Goal: Task Accomplishment & Management: Use online tool/utility

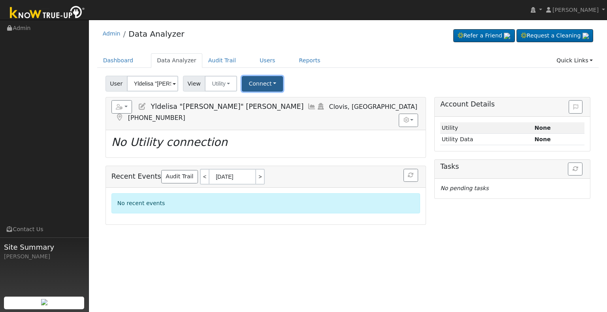
click at [264, 85] on button "Connect" at bounding box center [262, 83] width 41 height 15
click at [266, 99] on link "Select a Provider" at bounding box center [273, 101] width 62 height 11
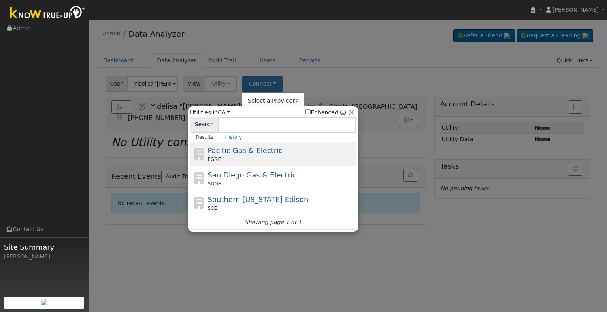
click at [247, 149] on span "Pacific Gas & Electric" at bounding box center [245, 151] width 75 height 8
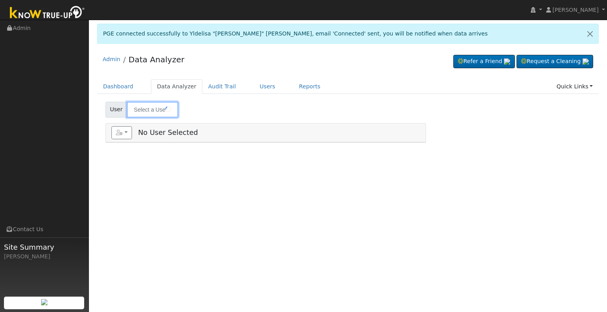
type input "Yldelisa "[PERSON_NAME]" [PERSON_NAME]"
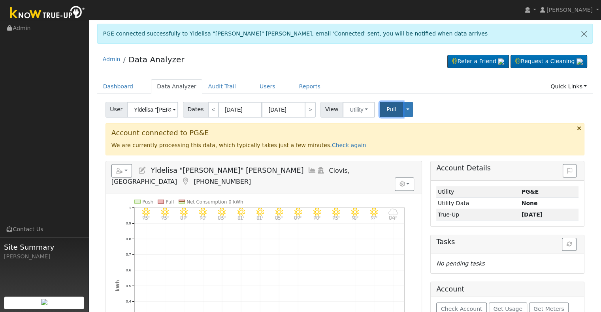
click at [386, 111] on span "Pull" at bounding box center [391, 109] width 10 height 6
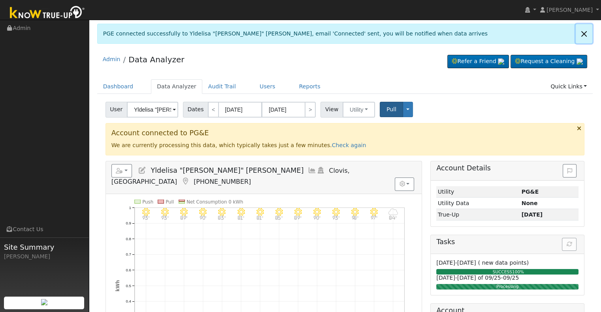
click at [583, 34] on link at bounding box center [583, 33] width 17 height 19
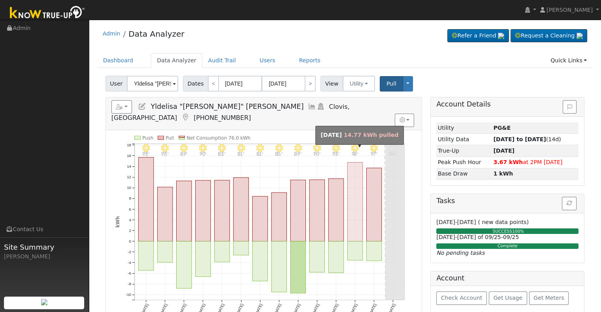
click at [357, 170] on rect "onclick=""" at bounding box center [354, 201] width 15 height 79
type input "09/16/2025"
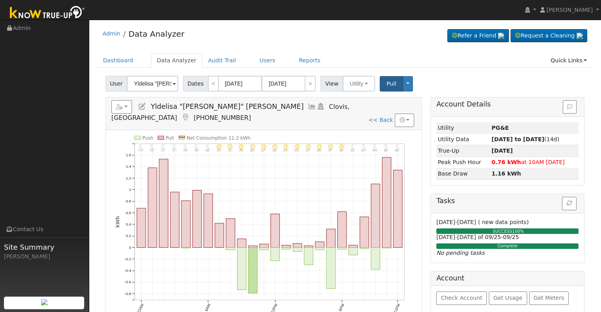
click at [359, 180] on icon "11PM - Clear 80° 10PM - Clear 82° 9PM - Clear 84° 8PM - Clear 87° 7PM - Clear 9…" at bounding box center [263, 232] width 297 height 192
click at [358, 179] on icon "11PM - Clear 80° 10PM - Clear 82° 9PM - Clear 84° 8PM - Clear 87° 7PM - Clear 9…" at bounding box center [263, 232] width 297 height 192
click at [306, 87] on link ">" at bounding box center [310, 84] width 11 height 16
type input "09/17/2025"
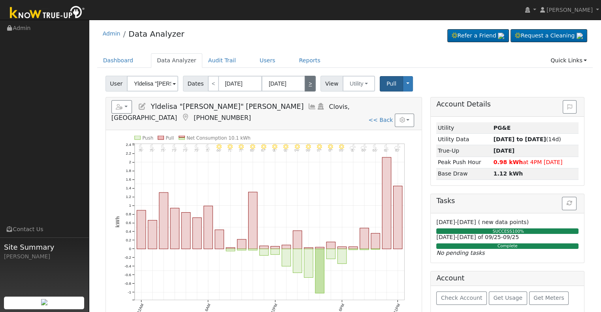
click at [308, 81] on link ">" at bounding box center [310, 84] width 11 height 16
type input "09/18/2025"
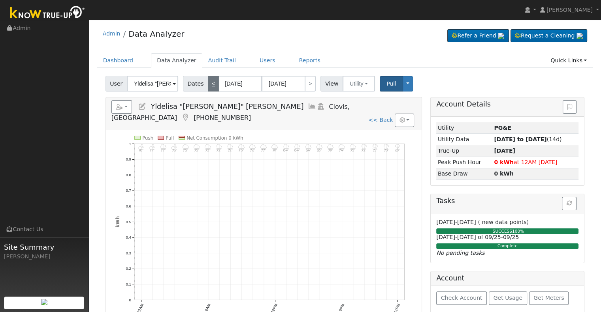
click at [208, 82] on link "<" at bounding box center [213, 84] width 11 height 16
type input "09/17/2025"
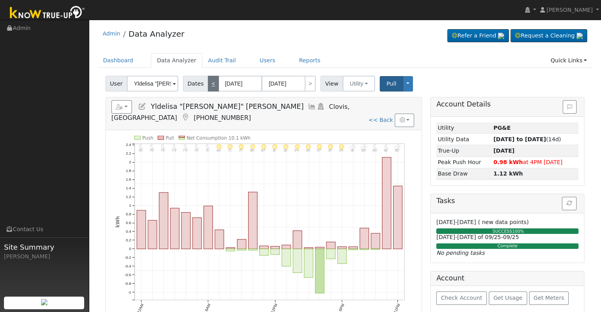
click at [208, 82] on link "<" at bounding box center [213, 84] width 11 height 16
type input "09/16/2025"
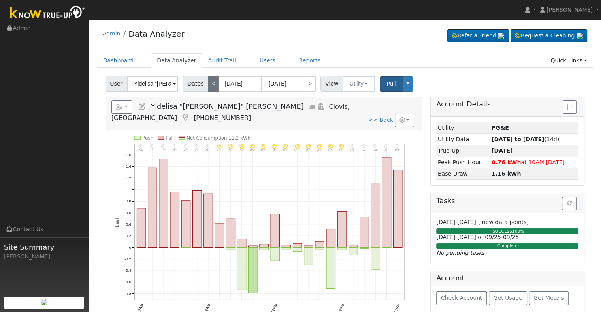
click at [209, 88] on link "<" at bounding box center [213, 84] width 11 height 16
type input "09/15/2025"
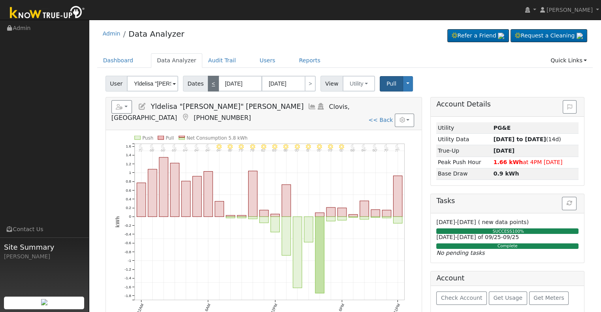
click at [209, 85] on link "<" at bounding box center [213, 84] width 11 height 16
type input "09/14/2025"
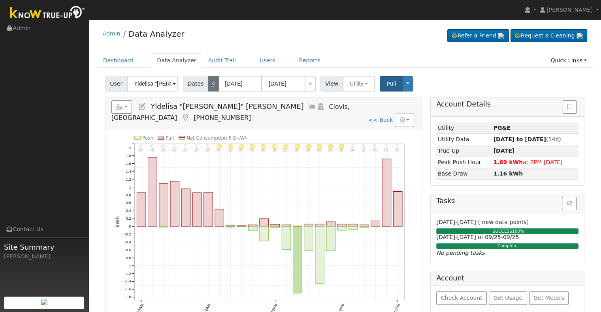
click at [209, 85] on link "<" at bounding box center [213, 84] width 11 height 16
type input "09/13/2025"
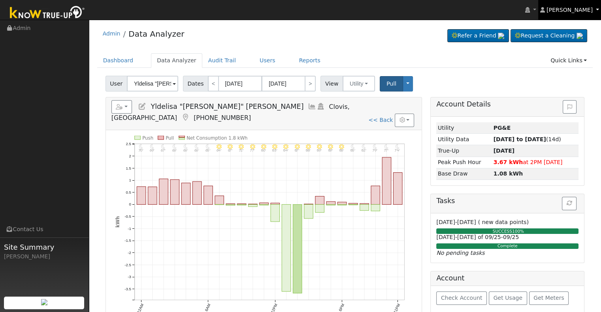
click at [596, 8] on link "[PERSON_NAME]" at bounding box center [569, 10] width 63 height 20
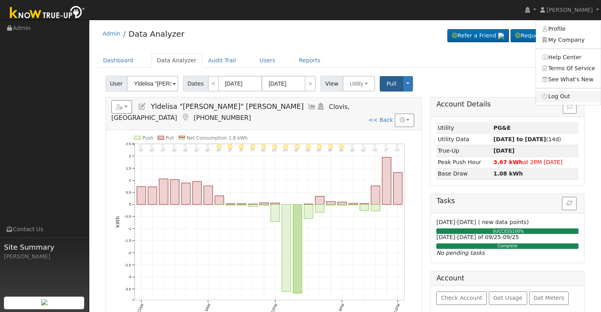
click at [556, 96] on link "Log Out" at bounding box center [568, 96] width 65 height 11
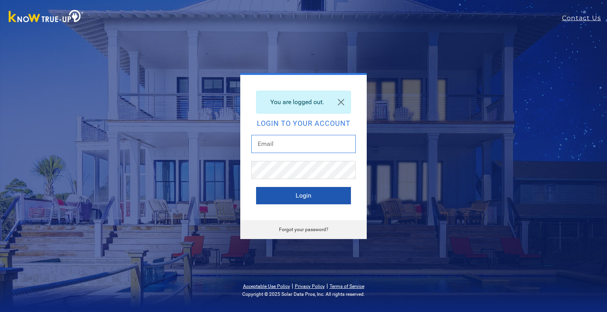
type input "sherene@solarnegotiators.com"
click at [313, 194] on button "Login" at bounding box center [303, 195] width 95 height 17
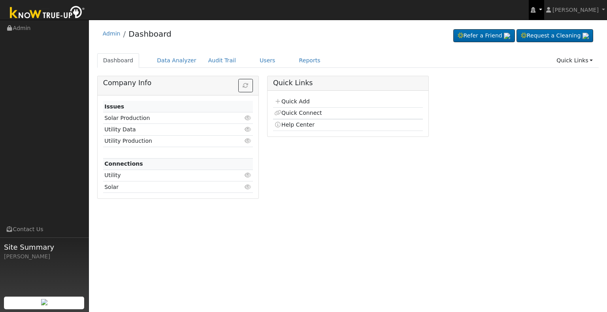
click at [543, 10] on link at bounding box center [535, 10] width 15 height 20
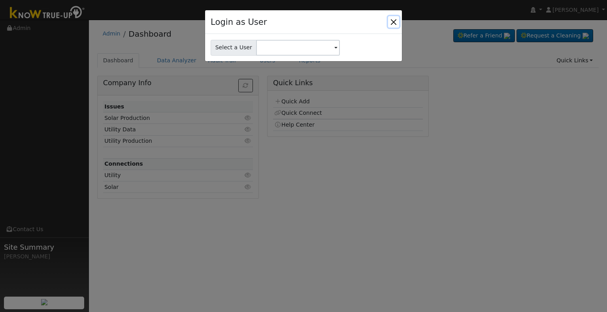
click at [392, 22] on button "Close" at bounding box center [393, 21] width 11 height 11
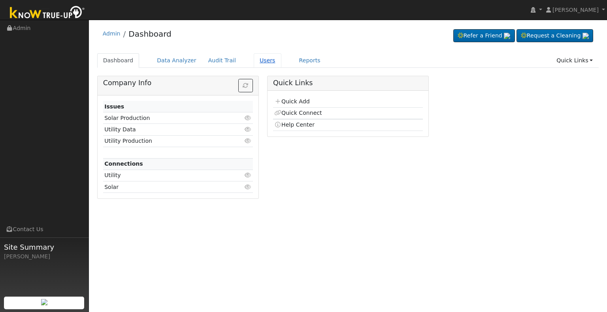
click at [259, 61] on link "Users" at bounding box center [268, 60] width 28 height 15
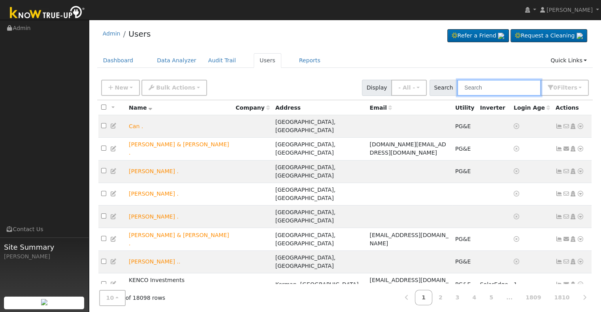
click at [500, 88] on input "text" at bounding box center [499, 88] width 84 height 16
paste input "[EMAIL_ADDRESS][DOMAIN_NAME]"
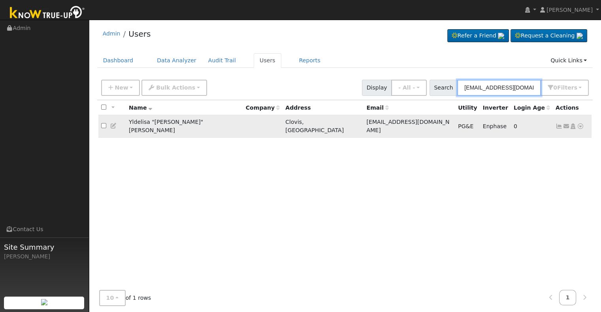
type input "[EMAIL_ADDRESS][DOMAIN_NAME]"
click at [559, 124] on icon at bounding box center [558, 127] width 7 height 6
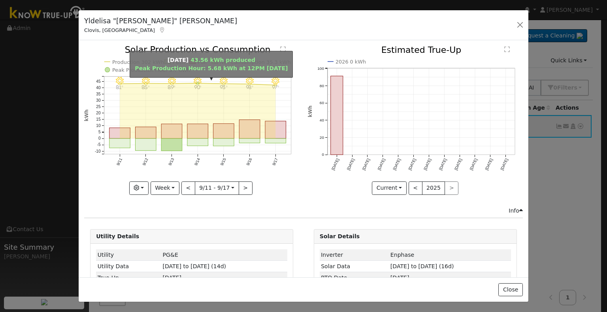
click at [196, 84] on circle "onclick=""" at bounding box center [197, 83] width 2 height 2
type input "[DATE]"
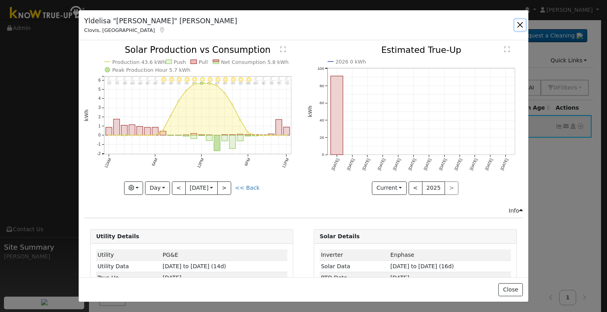
click at [519, 25] on button "button" at bounding box center [519, 24] width 11 height 11
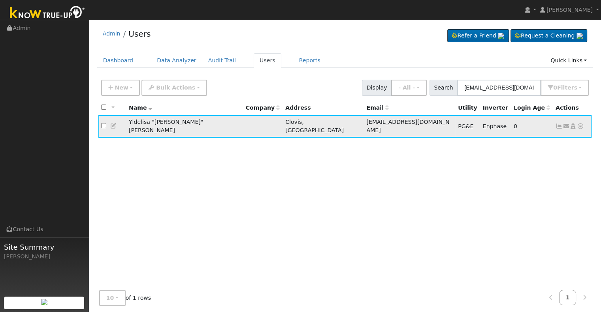
click at [556, 124] on icon at bounding box center [558, 127] width 7 height 6
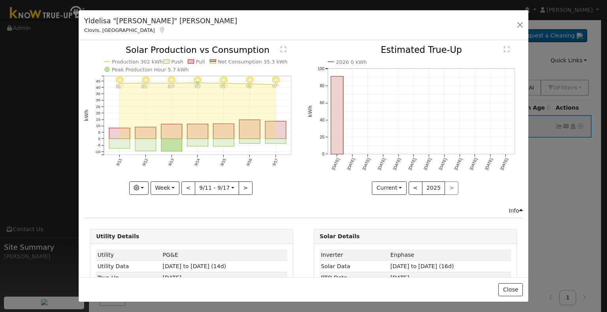
click at [240, 182] on div "< 9/11 - 9/17 [DATE] >" at bounding box center [216, 188] width 71 height 13
click at [240, 184] on button ">" at bounding box center [246, 188] width 14 height 13
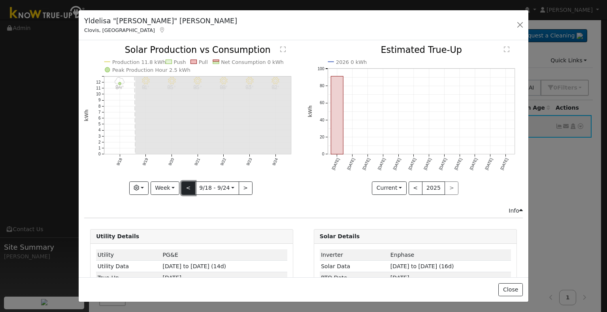
click at [184, 188] on button "<" at bounding box center [188, 188] width 14 height 13
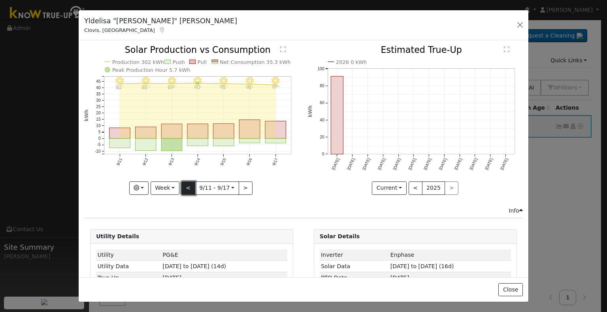
click at [184, 182] on button "<" at bounding box center [188, 188] width 14 height 13
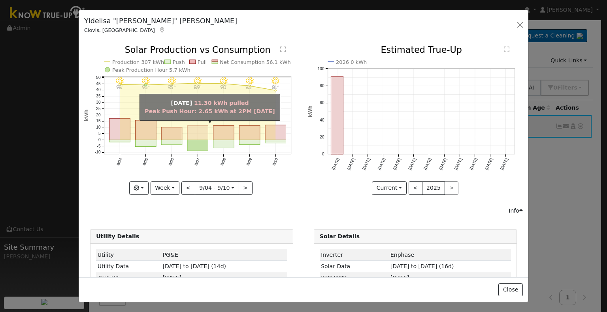
click at [198, 133] on rect "onclick=""" at bounding box center [197, 133] width 21 height 14
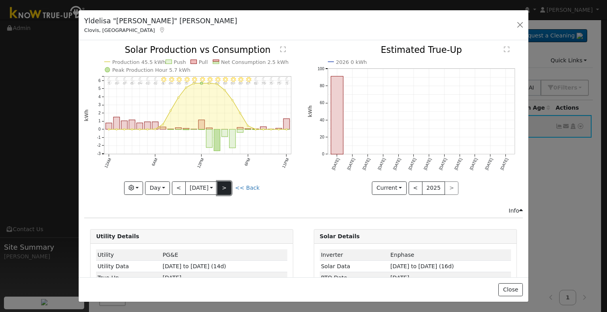
click at [225, 186] on button ">" at bounding box center [224, 188] width 14 height 13
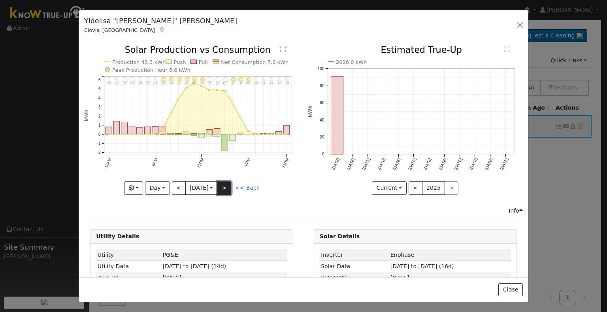
click at [225, 186] on button ">" at bounding box center [224, 188] width 14 height 13
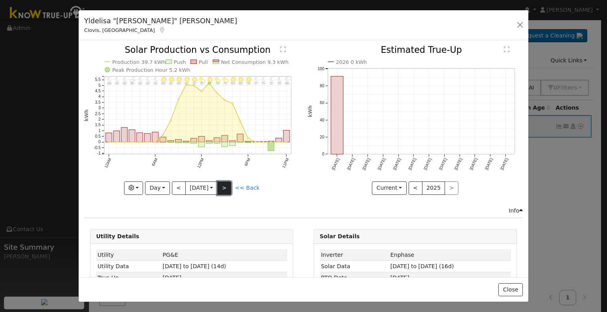
click at [226, 185] on button ">" at bounding box center [224, 188] width 14 height 13
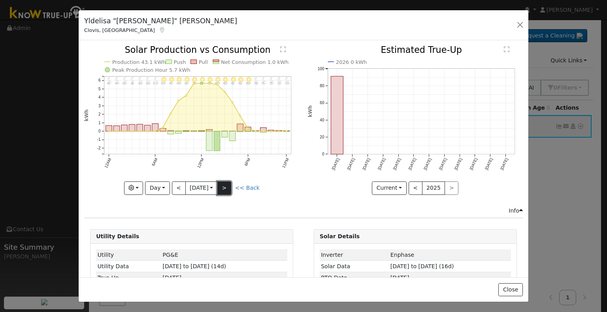
click at [226, 184] on button ">" at bounding box center [224, 188] width 14 height 13
click at [227, 182] on button ">" at bounding box center [224, 188] width 14 height 13
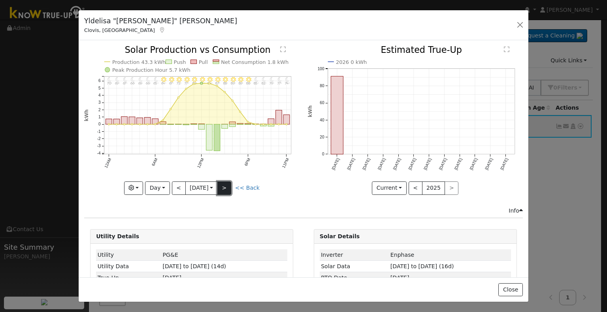
click at [226, 183] on button ">" at bounding box center [224, 188] width 14 height 13
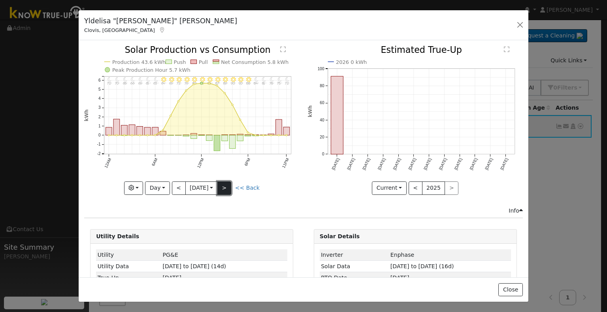
click at [226, 183] on button ">" at bounding box center [224, 188] width 14 height 13
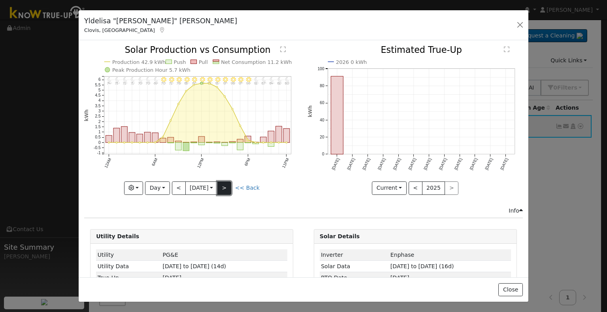
click at [225, 184] on button ">" at bounding box center [224, 188] width 14 height 13
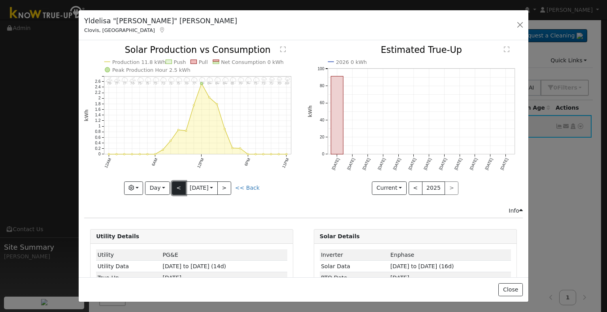
click at [177, 186] on button "<" at bounding box center [179, 188] width 14 height 13
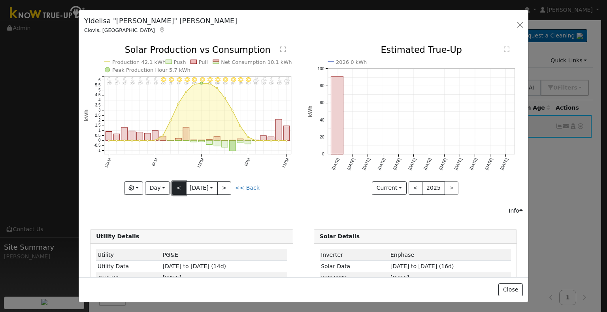
click at [177, 186] on button "<" at bounding box center [179, 188] width 14 height 13
click at [175, 185] on button "<" at bounding box center [179, 188] width 14 height 13
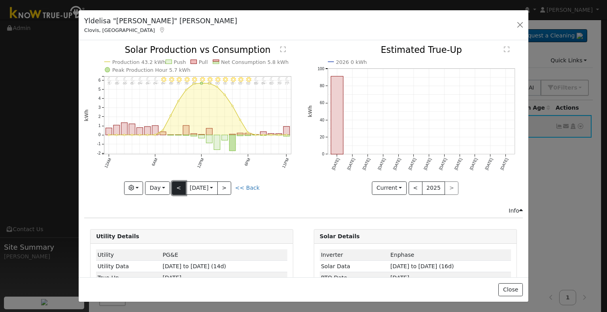
click at [175, 185] on button "<" at bounding box center [179, 188] width 14 height 13
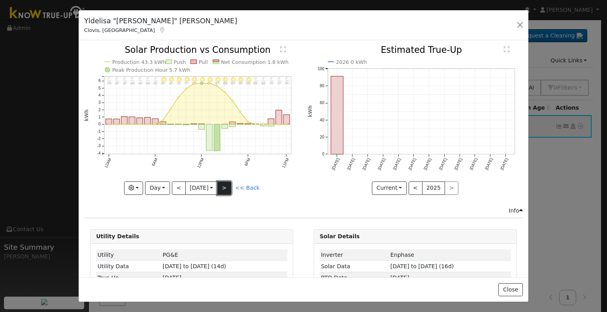
click at [223, 184] on button ">" at bounding box center [224, 188] width 14 height 13
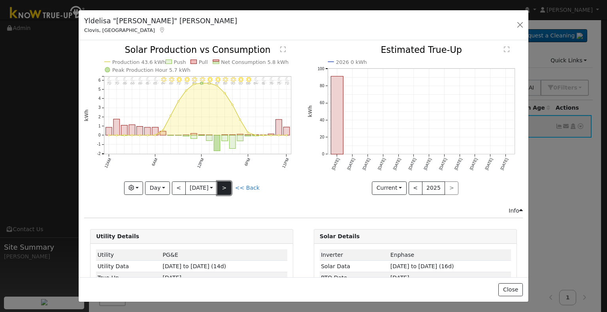
click at [223, 184] on button ">" at bounding box center [224, 188] width 14 height 13
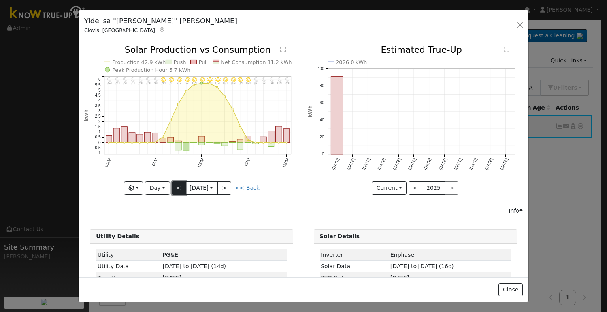
click at [177, 184] on button "<" at bounding box center [179, 188] width 14 height 13
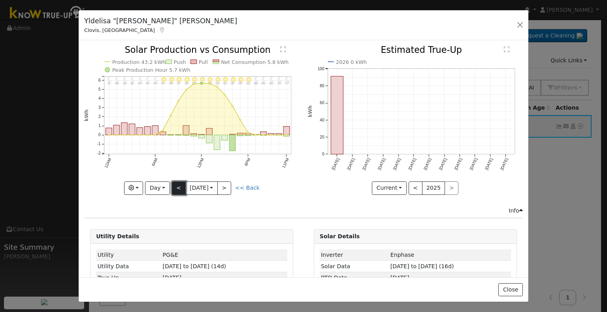
click at [175, 187] on button "<" at bounding box center [179, 188] width 14 height 13
click at [178, 188] on button "<" at bounding box center [179, 188] width 14 height 13
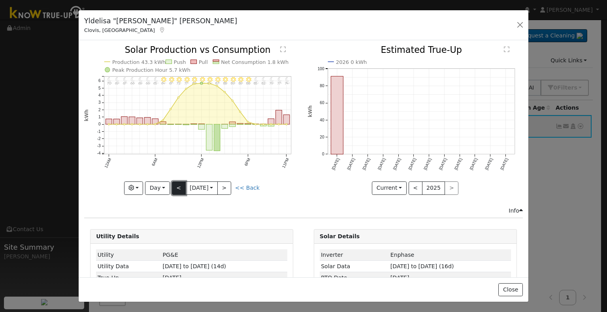
click at [178, 190] on button "<" at bounding box center [179, 188] width 14 height 13
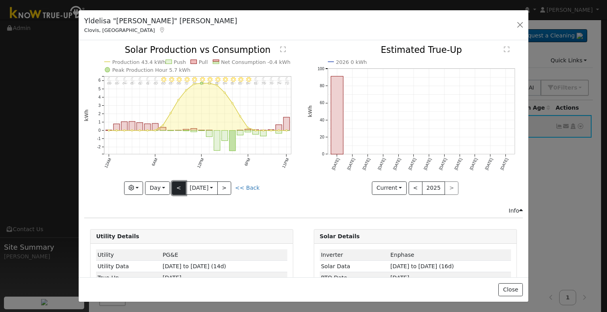
click at [175, 184] on button "<" at bounding box center [179, 188] width 14 height 13
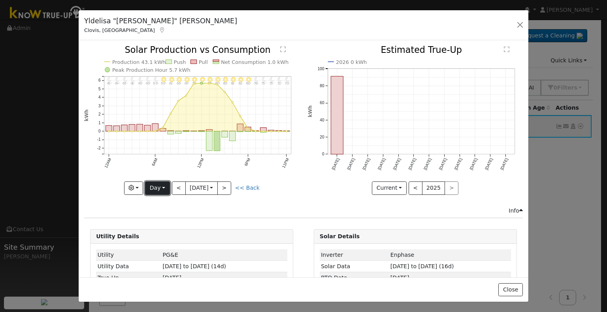
click at [152, 189] on button "Day" at bounding box center [157, 188] width 24 height 13
click at [157, 224] on link "Month" at bounding box center [172, 226] width 55 height 11
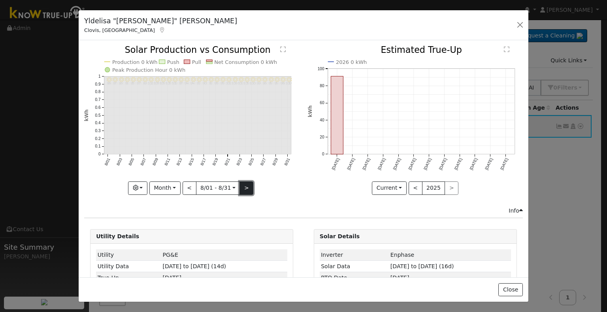
click at [243, 184] on button ">" at bounding box center [246, 188] width 14 height 13
type input "[DATE]"
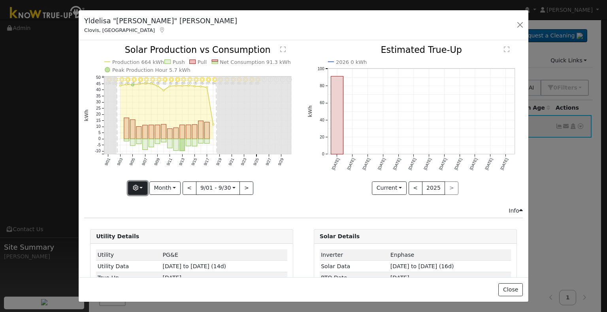
click at [145, 182] on button "button" at bounding box center [137, 188] width 19 height 13
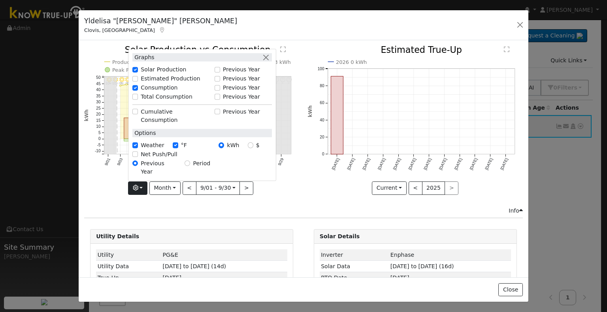
click at [152, 101] on label "Total Consumption" at bounding box center [167, 97] width 52 height 8
click at [138, 100] on input "Total Consumption" at bounding box center [135, 97] width 6 height 6
checkbox input "true"
click at [103, 192] on icon "9/30 - Error: Unknown weather ° 9/29 - Error: Unknown weather ° 9/28 - Error: U…" at bounding box center [191, 120] width 215 height 148
